Goal: Transaction & Acquisition: Purchase product/service

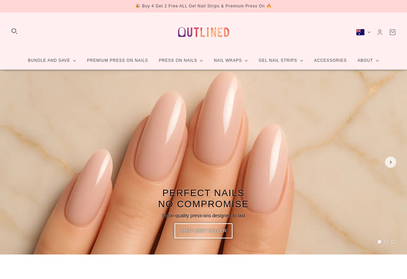
scroll to position [27, 0]
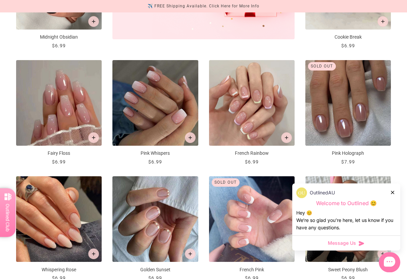
scroll to position [324, 0]
click at [389, 198] on div "OutlinedAU" at bounding box center [346, 192] width 100 height 11
click at [393, 197] on div "OutlinedAU Welcome to Outlined 😊 Hey 😊 We‘re so glad you’re here, let us know i…" at bounding box center [346, 209] width 108 height 52
click at [391, 197] on div "OutlinedAU Welcome to Outlined 😊 Hey 😊 We‘re so glad you’re here, let us know i…" at bounding box center [346, 209] width 108 height 52
click at [394, 196] on div at bounding box center [393, 192] width 4 height 7
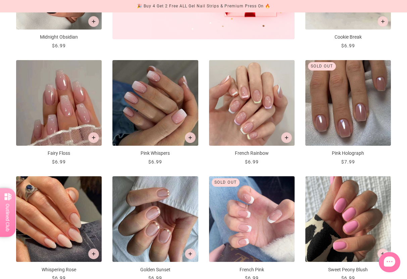
click at [390, 199] on img "Sweet Peony Blush" at bounding box center [349, 219] width 86 height 86
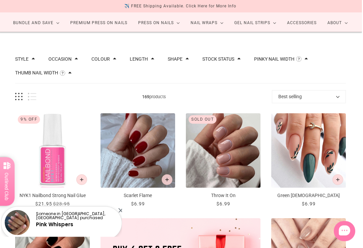
scroll to position [0, 3]
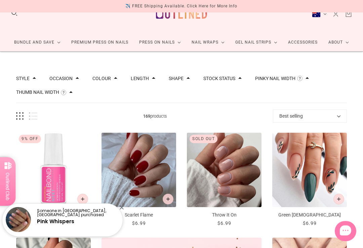
click at [54, 91] on button "Thumb Nail Width" at bounding box center [37, 92] width 43 height 5
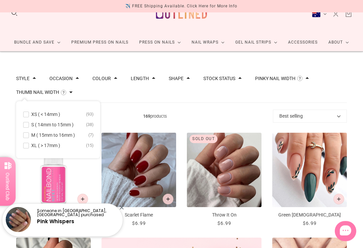
scroll to position [18, 3]
click at [24, 145] on span at bounding box center [26, 145] width 5 height 5
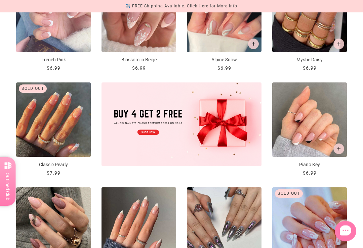
scroll to position [200, 3]
